Goal: Information Seeking & Learning: Learn about a topic

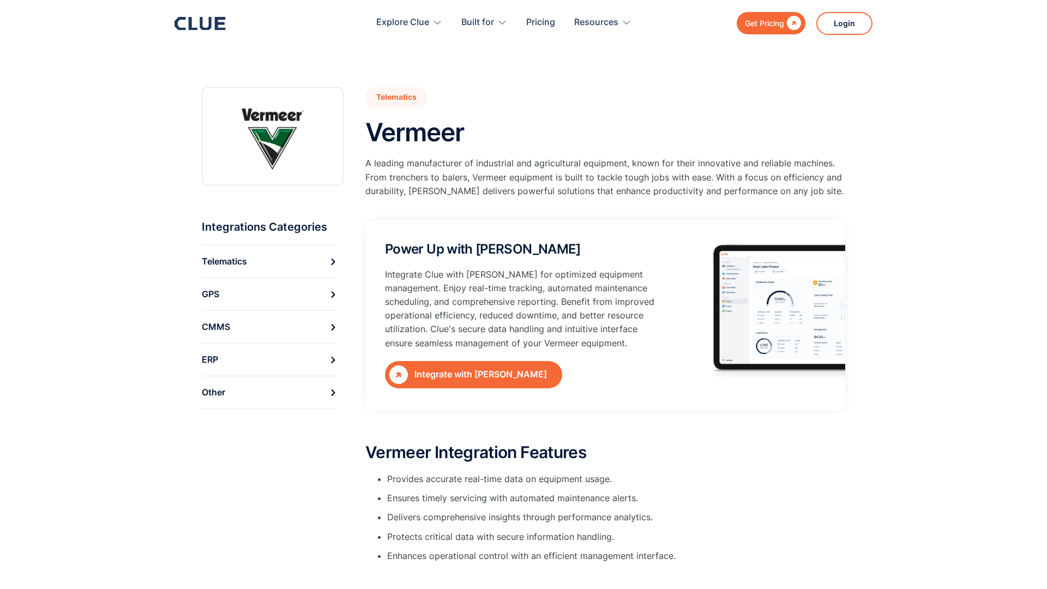
type input "Newsletter"
type input "Subscriber"
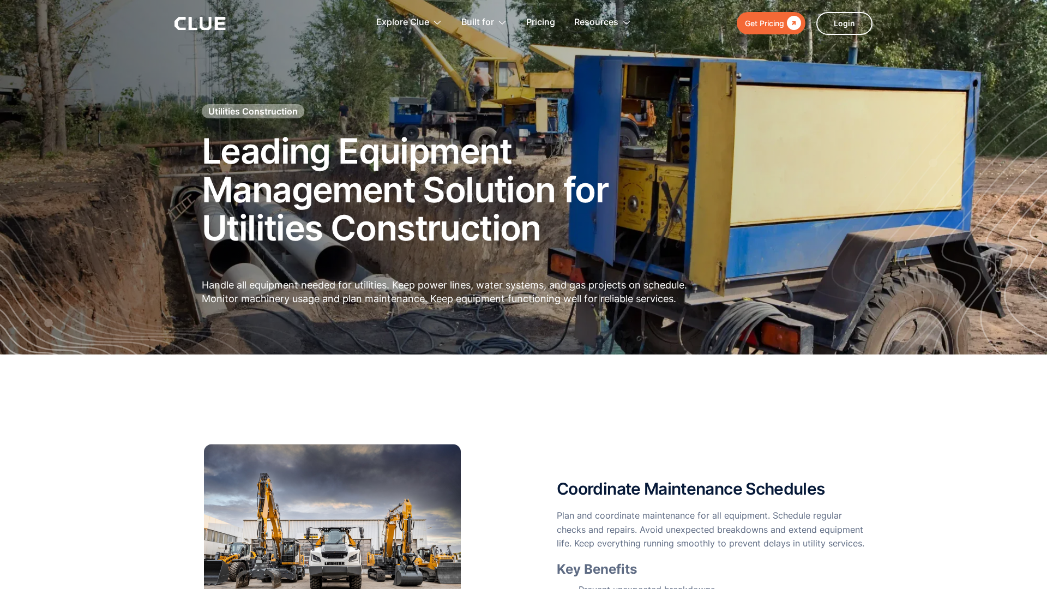
type input "Newsletter"
type input "Subscriber"
